Goal: Information Seeking & Learning: Learn about a topic

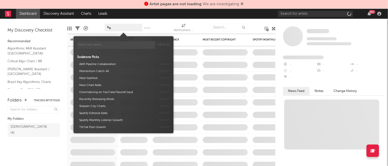
click at [124, 29] on span at bounding box center [124, 28] width 38 height 8
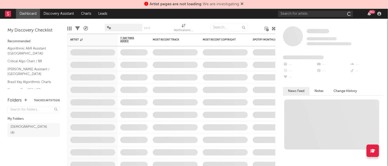
click at [124, 29] on span at bounding box center [124, 28] width 38 height 8
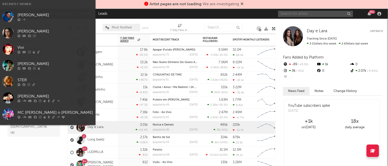
click at [304, 16] on input "text" at bounding box center [315, 14] width 75 height 6
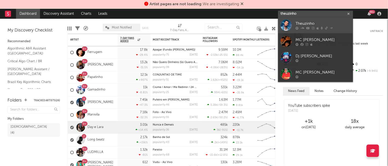
type input "theuzinho"
click at [305, 22] on div "Theuzinho" at bounding box center [323, 24] width 55 height 6
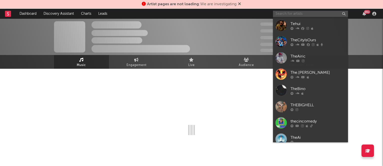
click at [287, 13] on input "text" at bounding box center [310, 14] width 75 height 6
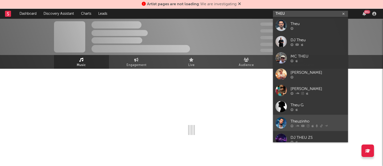
type input "THEU"
click at [302, 121] on div "Theuzinho" at bounding box center [318, 121] width 55 height 6
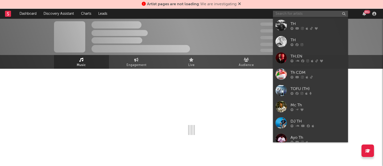
click at [278, 12] on input "text" at bounding box center [310, 14] width 75 height 6
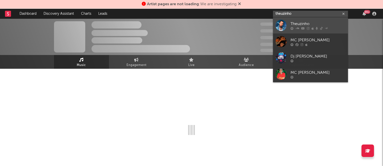
type input "theuzinho"
click at [300, 21] on div "Theuzinho" at bounding box center [318, 24] width 55 height 6
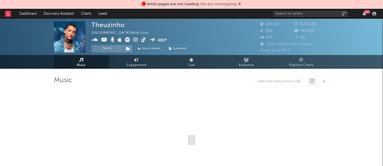
select select "6m"
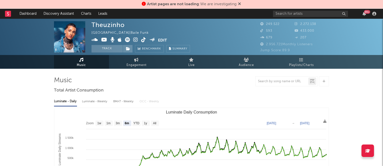
click at [67, 37] on img at bounding box center [69, 36] width 31 height 31
click at [136, 40] on icon at bounding box center [135, 39] width 5 height 5
